Goal: Task Accomplishment & Management: Manage account settings

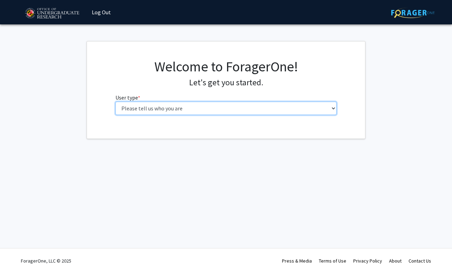
select select "1: undergrad"
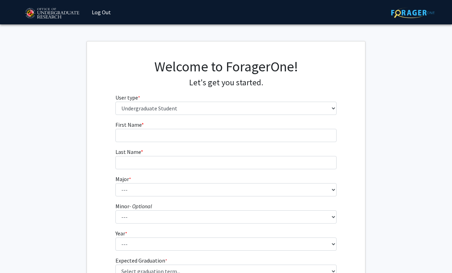
click at [175, 128] on fg-input "First Name * required" at bounding box center [227, 131] width 222 height 22
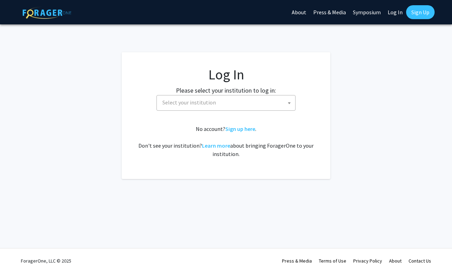
select select
click at [205, 108] on span "Select your institution" at bounding box center [228, 102] width 136 height 14
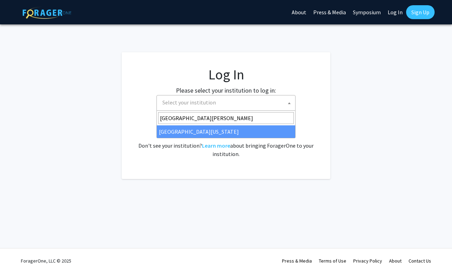
type input "university of mary"
select select "31"
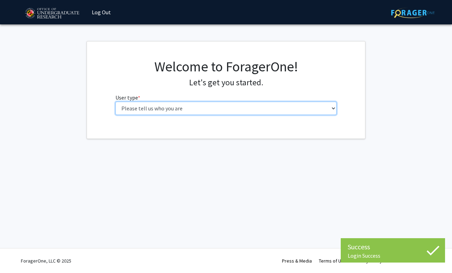
select select "1: undergrad"
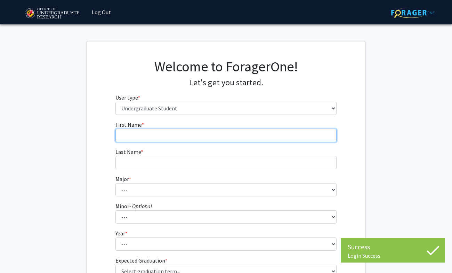
click at [180, 140] on input "First Name * required" at bounding box center [227, 135] width 222 height 13
type input "[PERSON_NAME]"
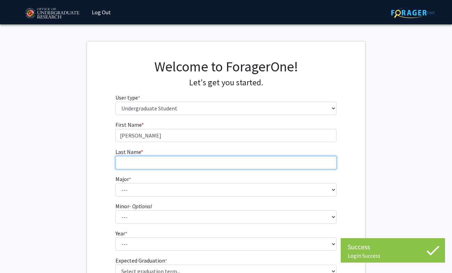
click at [177, 164] on input "Last Name * required" at bounding box center [227, 162] width 222 height 13
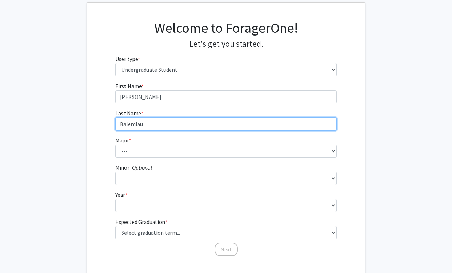
scroll to position [50, 0]
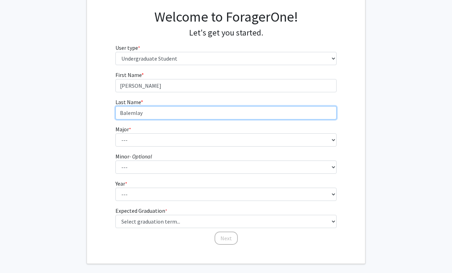
type input "Balemlay"
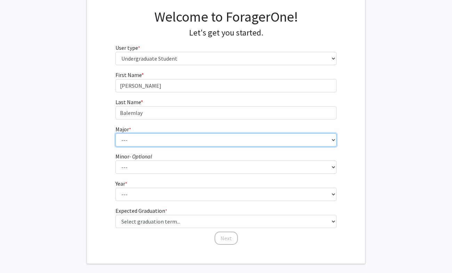
select select "56: 2357"
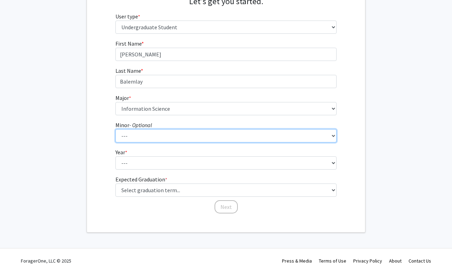
scroll to position [81, 0]
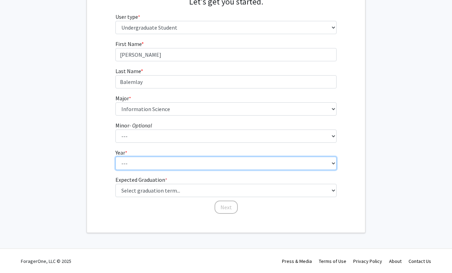
select select "4: senior"
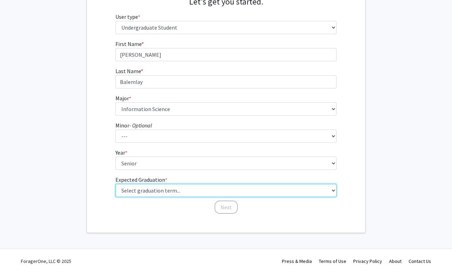
select select "5: spring_2026"
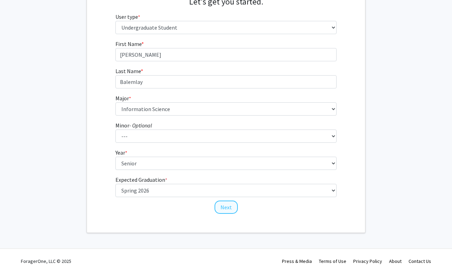
click at [222, 210] on button "Next" at bounding box center [226, 206] width 23 height 13
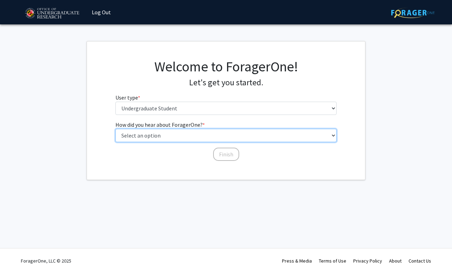
select select "2: faculty_recommendation"
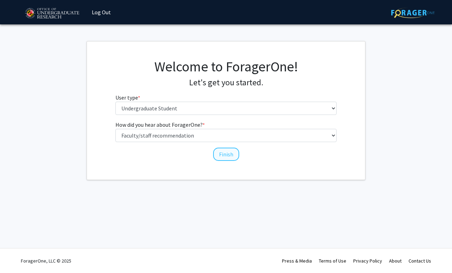
click at [224, 153] on button "Finish" at bounding box center [226, 154] width 26 height 13
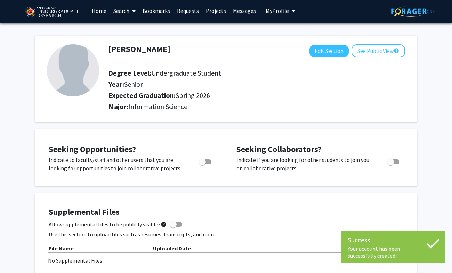
scroll to position [2, 0]
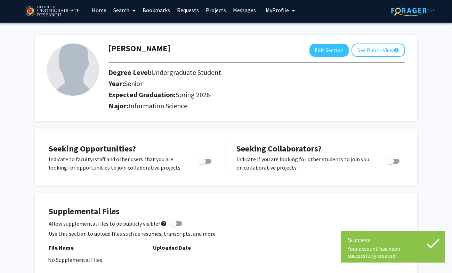
click at [84, 68] on img at bounding box center [73, 70] width 52 height 52
click at [329, 55] on button "Edit Section" at bounding box center [329, 50] width 39 height 13
select select "senior"
select select "33: spring_2026"
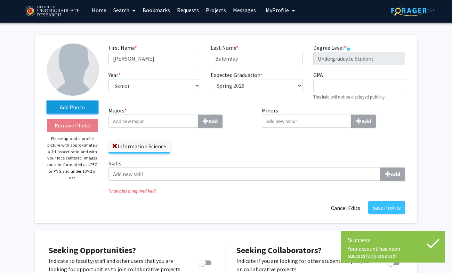
click at [79, 108] on label "Add Photo" at bounding box center [72, 107] width 51 height 13
click at [0, 0] on input "Add Photo" at bounding box center [0, 0] width 0 height 0
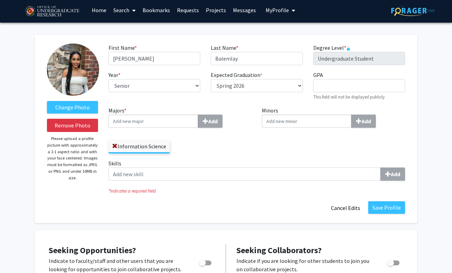
click at [77, 68] on img at bounding box center [73, 70] width 52 height 52
click at [343, 88] on input "GPA required" at bounding box center [360, 85] width 92 height 13
type input "9"
type input "3.926"
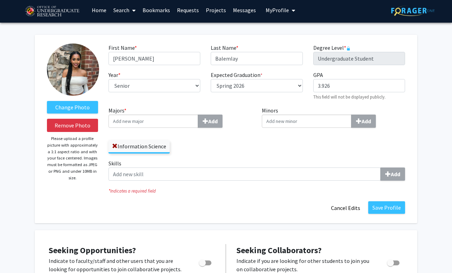
click at [304, 140] on div "Minors Add" at bounding box center [334, 132] width 154 height 53
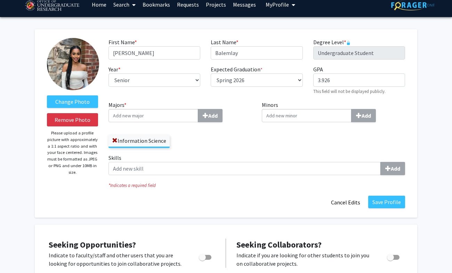
scroll to position [9, 0]
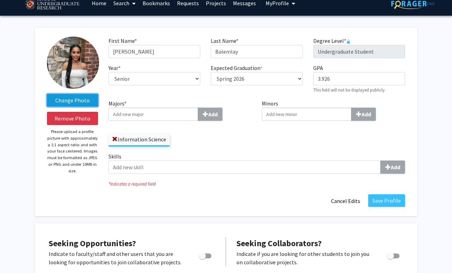
click at [76, 102] on label "Change Photo" at bounding box center [72, 100] width 51 height 13
click at [0, 0] on input "Change Photo" at bounding box center [0, 0] width 0 height 0
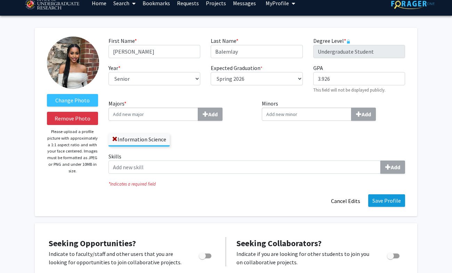
click at [387, 204] on button "Save Profile" at bounding box center [387, 200] width 37 height 13
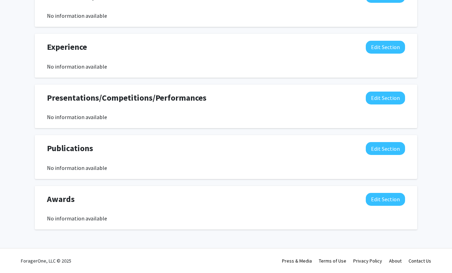
scroll to position [392, 0]
click at [371, 197] on button "Edit Section" at bounding box center [385, 199] width 39 height 13
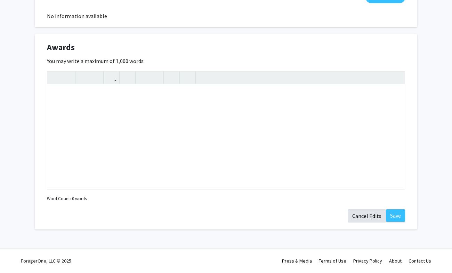
click at [369, 214] on button "Cancel Edits" at bounding box center [367, 215] width 38 height 13
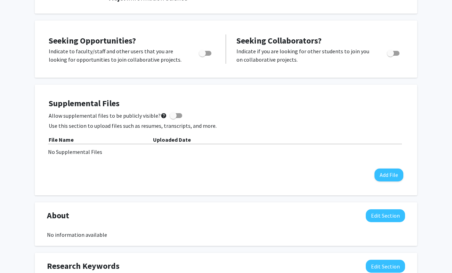
scroll to position [121, 0]
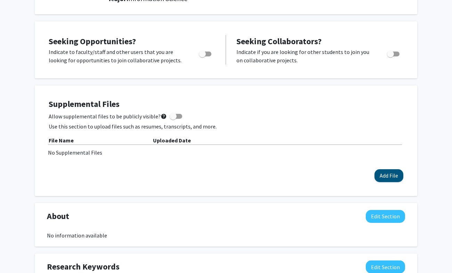
click at [401, 178] on button "Add File" at bounding box center [389, 175] width 29 height 13
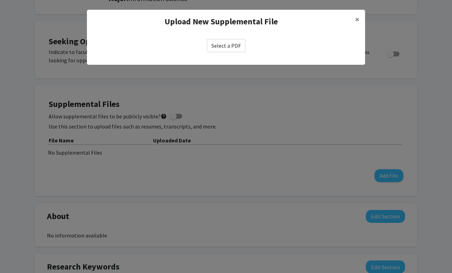
click at [232, 42] on label "Select a PDF" at bounding box center [226, 45] width 39 height 13
click at [0, 0] on input "Select a PDF" at bounding box center [0, 0] width 0 height 0
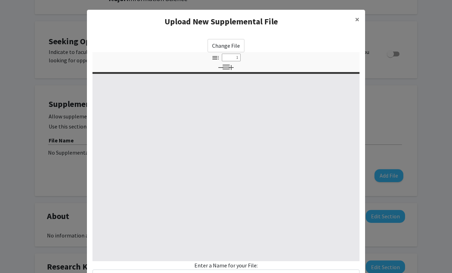
select select "custom"
type input "0"
select select "custom"
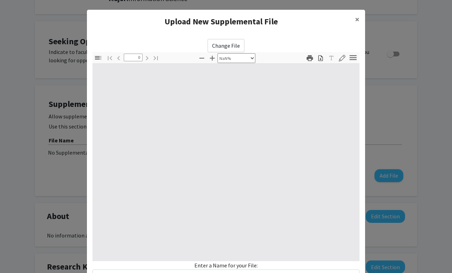
type input "1"
select select "auto"
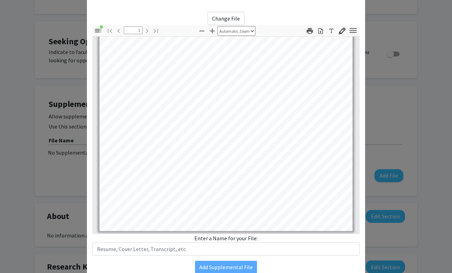
scroll to position [40, 0]
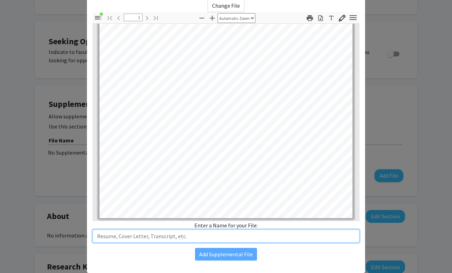
click at [221, 240] on input "text" at bounding box center [226, 235] width 267 height 13
type input "Resume"
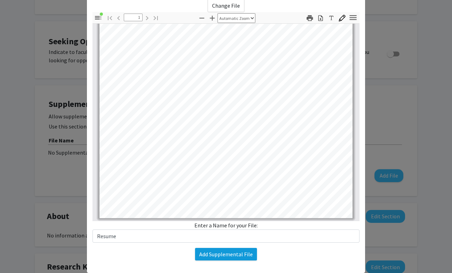
click at [235, 255] on button "Add Supplemental File" at bounding box center [226, 254] width 62 height 13
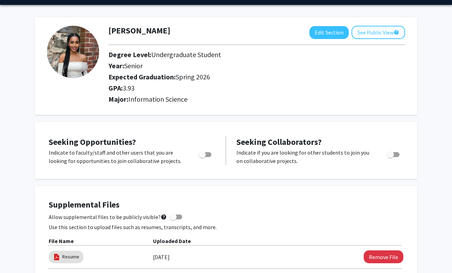
scroll to position [18, 0]
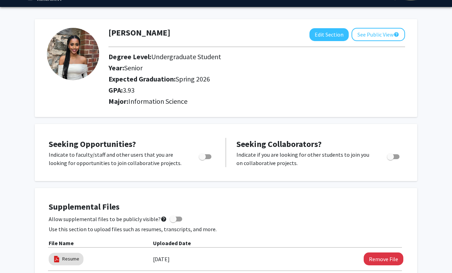
click at [205, 156] on span "Toggle" at bounding box center [202, 156] width 7 height 7
click at [203, 159] on input "Are you actively seeking opportunities?" at bounding box center [202, 159] width 0 height 0
checkbox input "true"
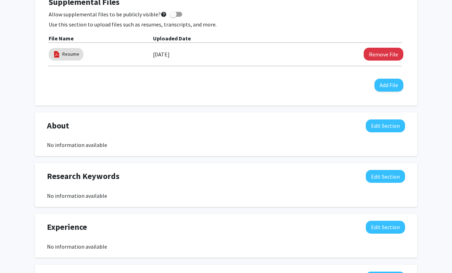
scroll to position [226, 0]
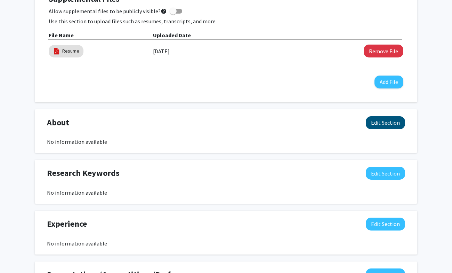
click at [382, 122] on button "Edit Section" at bounding box center [385, 122] width 39 height 13
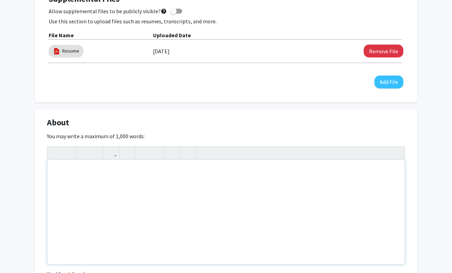
click at [175, 179] on div "Note to users with screen readers: Please deactivate our accessibility plugin f…" at bounding box center [226, 212] width 358 height 104
paste div "Note to users with screen readers: Please deactivate our accessibility plugin f…"
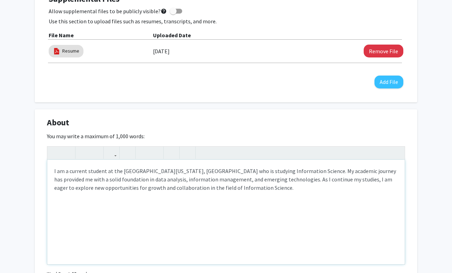
type textarea "<p>I am a current student at the [GEOGRAPHIC_DATA][US_STATE], [GEOGRAPHIC_DATA]…"
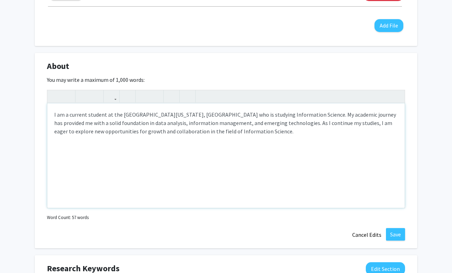
scroll to position [297, 0]
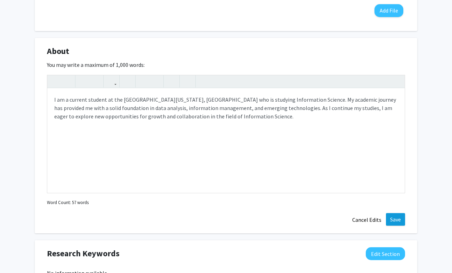
click at [396, 216] on button "Save" at bounding box center [395, 219] width 19 height 13
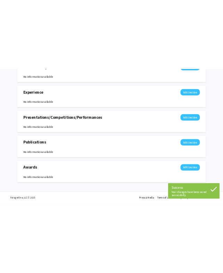
scroll to position [426, 0]
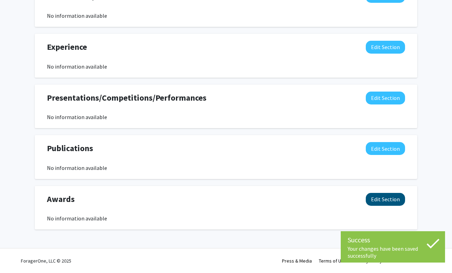
click at [392, 202] on button "Edit Section" at bounding box center [385, 199] width 39 height 13
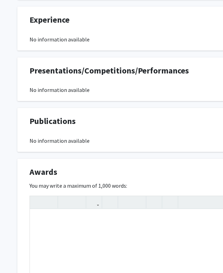
scroll to position [463, 0]
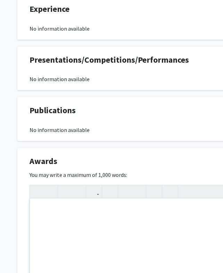
click at [89, 212] on div "Note to users with screen readers: Please deactivate our accessibility plugin f…" at bounding box center [209, 250] width 358 height 104
type textarea "I"
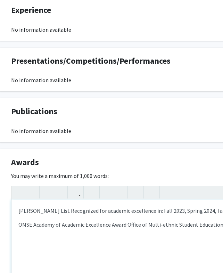
scroll to position [461, 18]
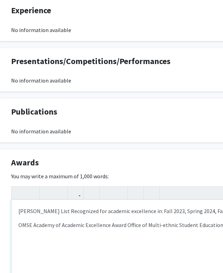
click at [44, 213] on p "[PERSON_NAME] List Recognized for academic excellence in: Fall 2023, Spring 202…" at bounding box center [190, 211] width 344 height 8
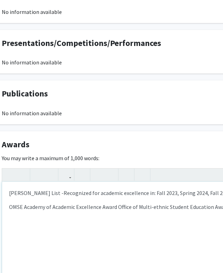
scroll to position [480, 19]
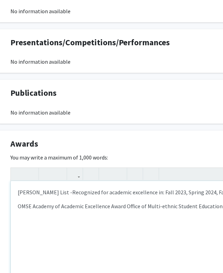
click at [18, 209] on p "OMSE Academy of Academic Excellence Award Office of Multi-ethnic Student Educat…" at bounding box center [190, 206] width 344 height 8
click at [107, 175] on icon "button" at bounding box center [107, 173] width 6 height 11
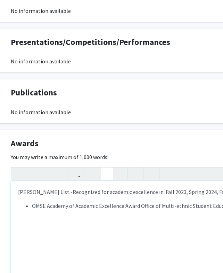
scroll to position [481, 16]
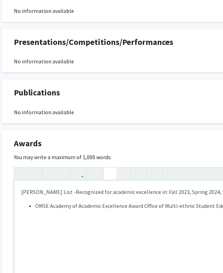
click at [21, 192] on div "[PERSON_NAME] List - Recognized for academic excellence in: Fall 2023, Spring 2…" at bounding box center [193, 233] width 358 height 104
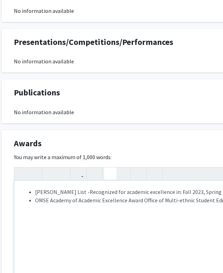
click at [111, 172] on icon "button" at bounding box center [111, 173] width 6 height 11
click at [62, 194] on span "[PERSON_NAME] List -" at bounding box center [62, 191] width 55 height 7
click at [36, 195] on span "[PERSON_NAME] List" at bounding box center [61, 191] width 52 height 7
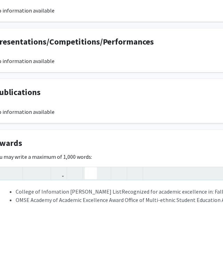
scroll to position [481, 35]
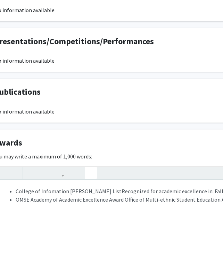
click at [122, 192] on span "Recognized for academic excellence in: Fall 2023, Spring 2024, Fall 2024" at bounding box center [206, 191] width 168 height 7
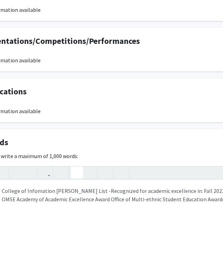
click at [61, 231] on div "College of Infomation [PERSON_NAME] List - Recognized for academic excellence i…" at bounding box center [160, 232] width 358 height 104
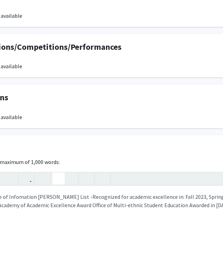
scroll to position [476, 68]
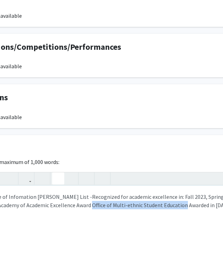
drag, startPoint x: 183, startPoint y: 205, endPoint x: 90, endPoint y: 207, distance: 93.0
click at [90, 207] on span "OMSE Academy of Academic Excellence Award Office of Multi-ethnic Student Educat…" at bounding box center [126, 205] width 287 height 7
copy span "Office of Multi-ethnic Student Education"
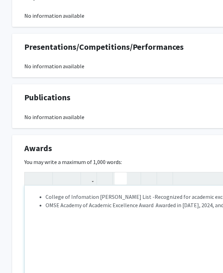
scroll to position [476, 0]
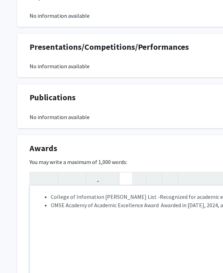
click at [50, 206] on ul "College of Infomation [PERSON_NAME] List - Recognized for academic excellence i…" at bounding box center [209, 200] width 344 height 17
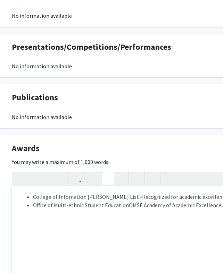
scroll to position [476, 18]
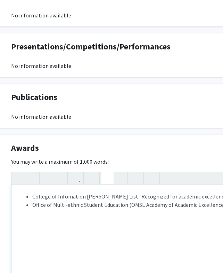
click at [141, 206] on span "Office of Multi-ethnic Student Education (OMSE Academy of Academic Excellence A…" at bounding box center [177, 204] width 290 height 7
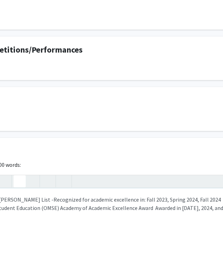
scroll to position [473, 107]
click at [150, 211] on span "Office of Multi-ethnic Student Education (OMSE) Academy of Academic Excellence …" at bounding box center [90, 207] width 292 height 7
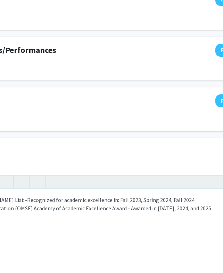
scroll to position [473, 128]
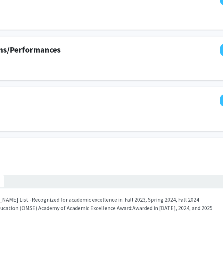
type textarea "<p><ul><li><span style="font-size: 1rem;">College of Infomation [PERSON_NAME] L…"
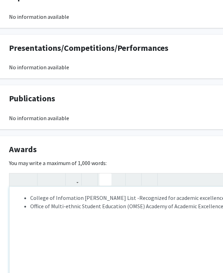
scroll to position [474, 21]
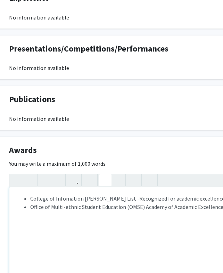
click at [145, 226] on div "College of Infomation [PERSON_NAME] List - Recognized for academic excellence i…" at bounding box center [188, 239] width 358 height 104
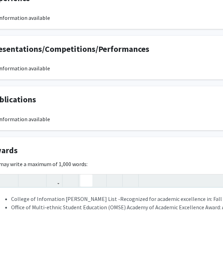
scroll to position [474, 41]
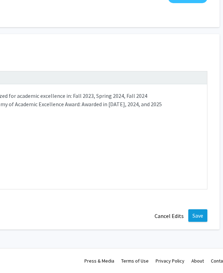
click at [192, 215] on button "Save" at bounding box center [198, 215] width 19 height 13
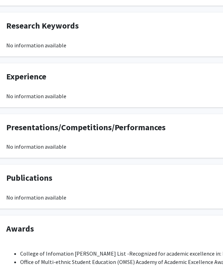
click at [91, 98] on div "No information available" at bounding box center [185, 96] width 358 height 8
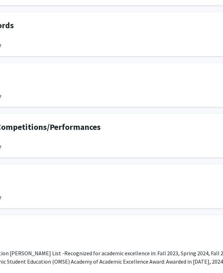
scroll to position [396, 157]
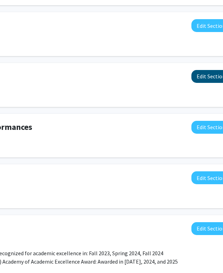
click at [200, 77] on button "Edit Section" at bounding box center [211, 76] width 39 height 13
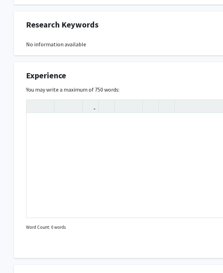
scroll to position [397, 3]
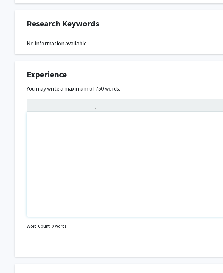
click at [72, 127] on div "Note to users with screen readers: Please deactivate our accessibility plugin f…" at bounding box center [206, 164] width 358 height 104
paste div "Note to users with screen readers: Please deactivate our accessibility plugin f…"
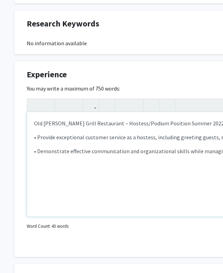
type textarea "<p>Old [PERSON_NAME] Grill Restaurant – Hostess/Podium Position Summer 2022, [D…"
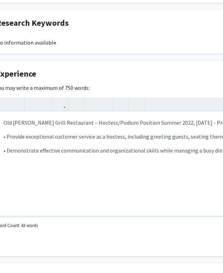
scroll to position [398, 38]
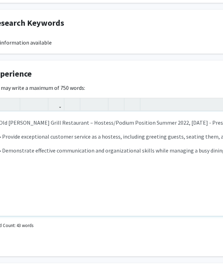
click at [65, 124] on p "Old [PERSON_NAME] Grill Restaurant – Hostess/Podium Position Summer 2022, [DATE…" at bounding box center [171, 122] width 344 height 8
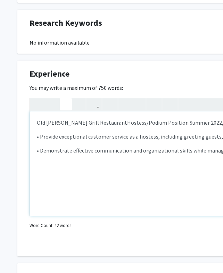
type textarea "<p>Old [PERSON_NAME] Grill Restaurant&nbsp;<span style="font-size: 1rem;">Hoste…"
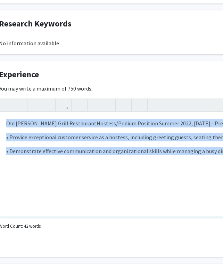
scroll to position [397, 0]
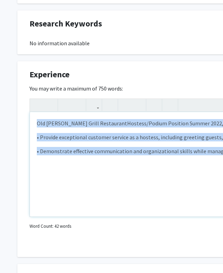
drag, startPoint x: 180, startPoint y: 155, endPoint x: -66, endPoint y: 100, distance: 252.0
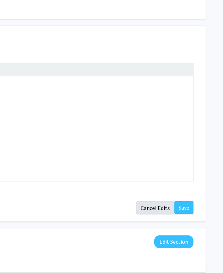
click at [157, 205] on button "Cancel Edits" at bounding box center [155, 207] width 38 height 13
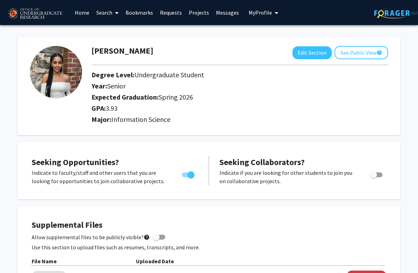
scroll to position [0, 0]
